Goal: Find specific page/section: Find specific page/section

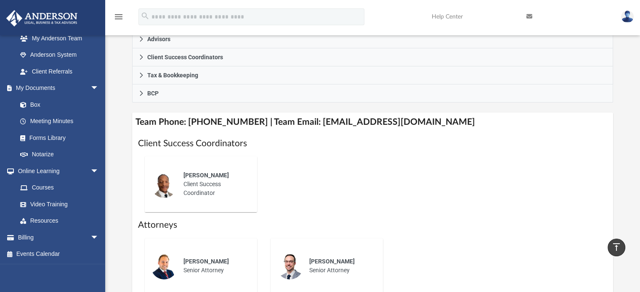
scroll to position [54, 0]
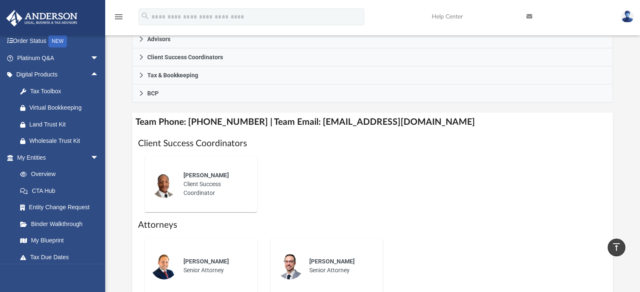
click at [90, 53] on span "arrow_drop_down" at bounding box center [98, 58] width 17 height 17
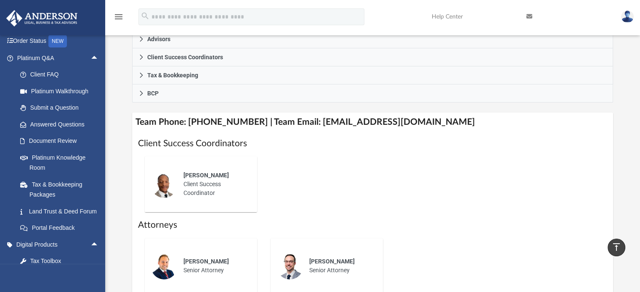
click at [62, 156] on link "Platinum Knowledge Room" at bounding box center [62, 162] width 100 height 27
click at [61, 156] on link "Platinum Knowledge Room" at bounding box center [62, 162] width 100 height 27
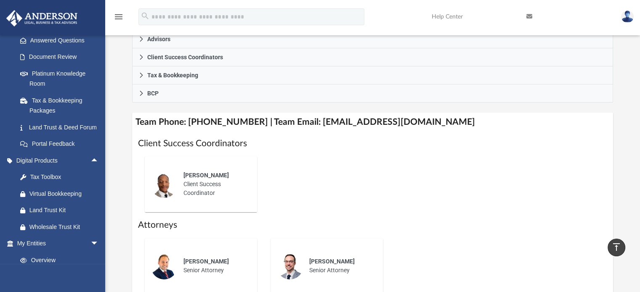
scroll to position [12, 0]
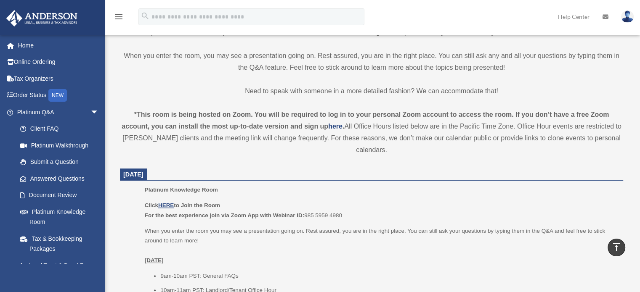
scroll to position [294, 0]
